Goal: Find contact information: Find contact information

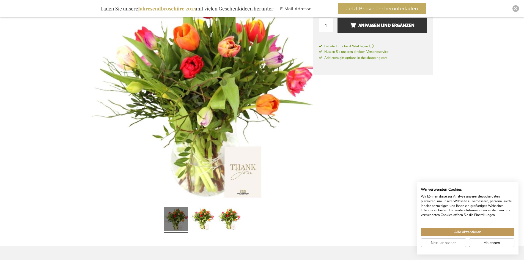
scroll to position [110, 0]
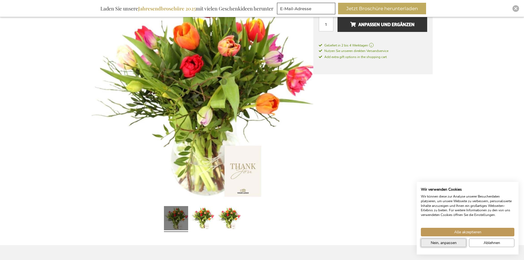
click at [455, 244] on span "Nein, anpassen" at bounding box center [444, 243] width 26 height 6
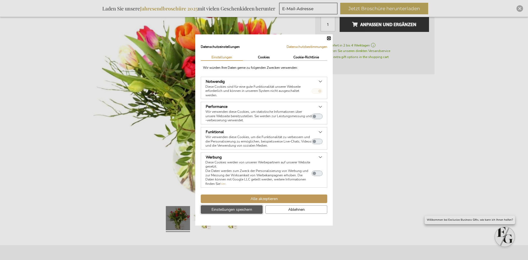
click at [247, 209] on span "Einstellungen speichern" at bounding box center [232, 210] width 41 height 6
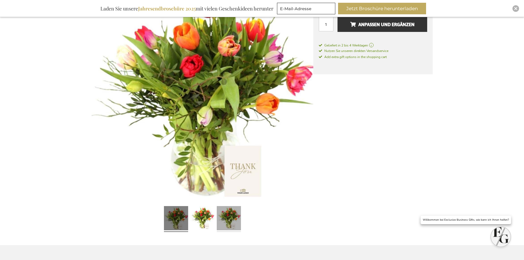
click at [232, 217] on link at bounding box center [229, 219] width 24 height 30
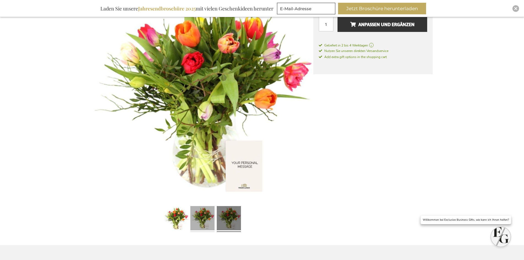
click at [212, 217] on link at bounding box center [202, 219] width 24 height 30
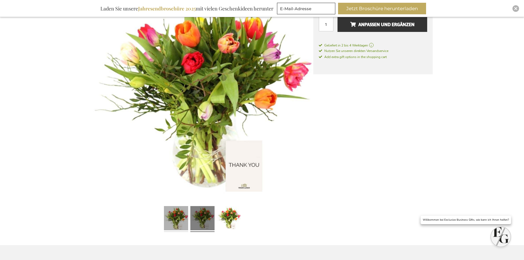
click at [186, 212] on link at bounding box center [176, 219] width 24 height 30
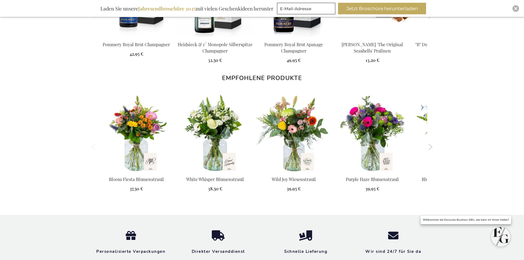
scroll to position [605, 0]
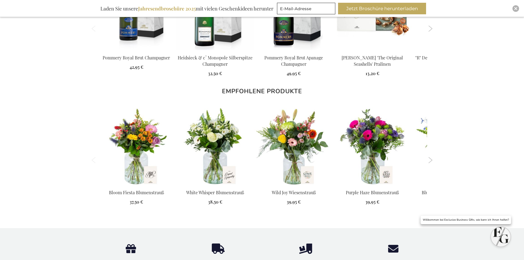
click at [432, 160] on button "Next" at bounding box center [431, 160] width 4 height 6
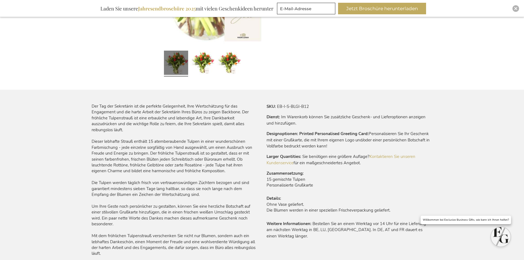
scroll to position [275, 0]
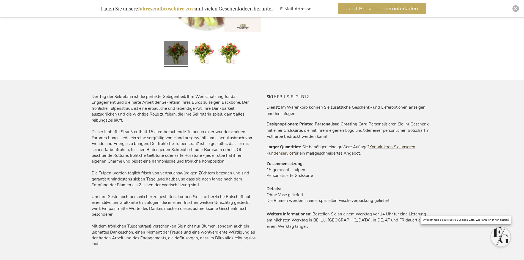
click at [396, 148] on link "Kontaktieren Sie unseren Kundenservice" at bounding box center [341, 150] width 149 height 12
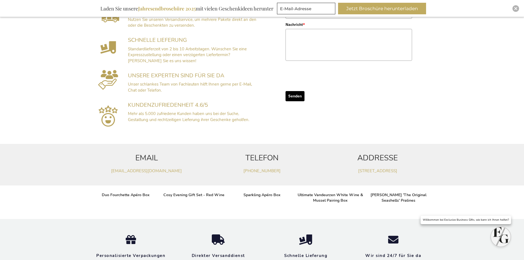
scroll to position [220, 0]
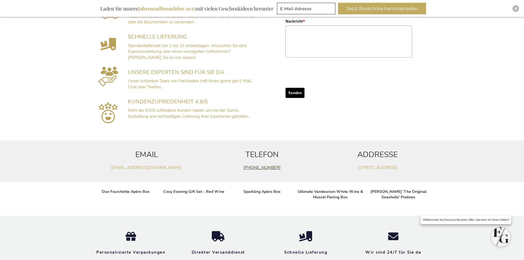
click at [265, 167] on link "+32(0)14 48 25 43" at bounding box center [261, 168] width 37 height 6
click at [260, 168] on link "+32(0)14 48 25 43" at bounding box center [261, 168] width 37 height 6
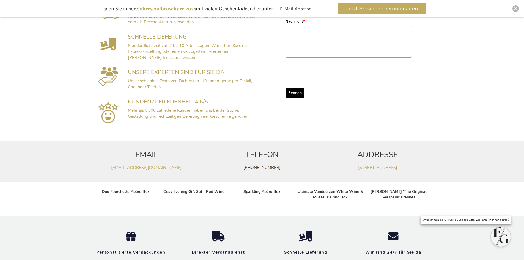
drag, startPoint x: 260, startPoint y: 168, endPoint x: 253, endPoint y: 166, distance: 7.8
click at [253, 166] on link "+32(0)14 48 25 43" at bounding box center [261, 168] width 37 height 6
drag, startPoint x: 267, startPoint y: 167, endPoint x: 264, endPoint y: 168, distance: 4.0
click at [264, 168] on link "+32(0)14 48 25 43" at bounding box center [261, 168] width 37 height 6
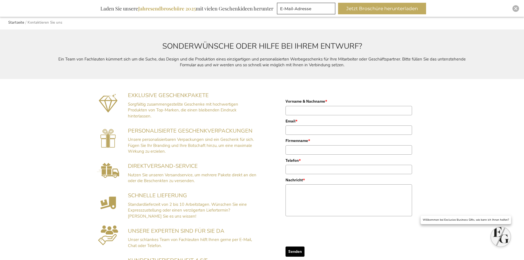
scroll to position [55, 0]
